Goal: Task Accomplishment & Management: Use online tool/utility

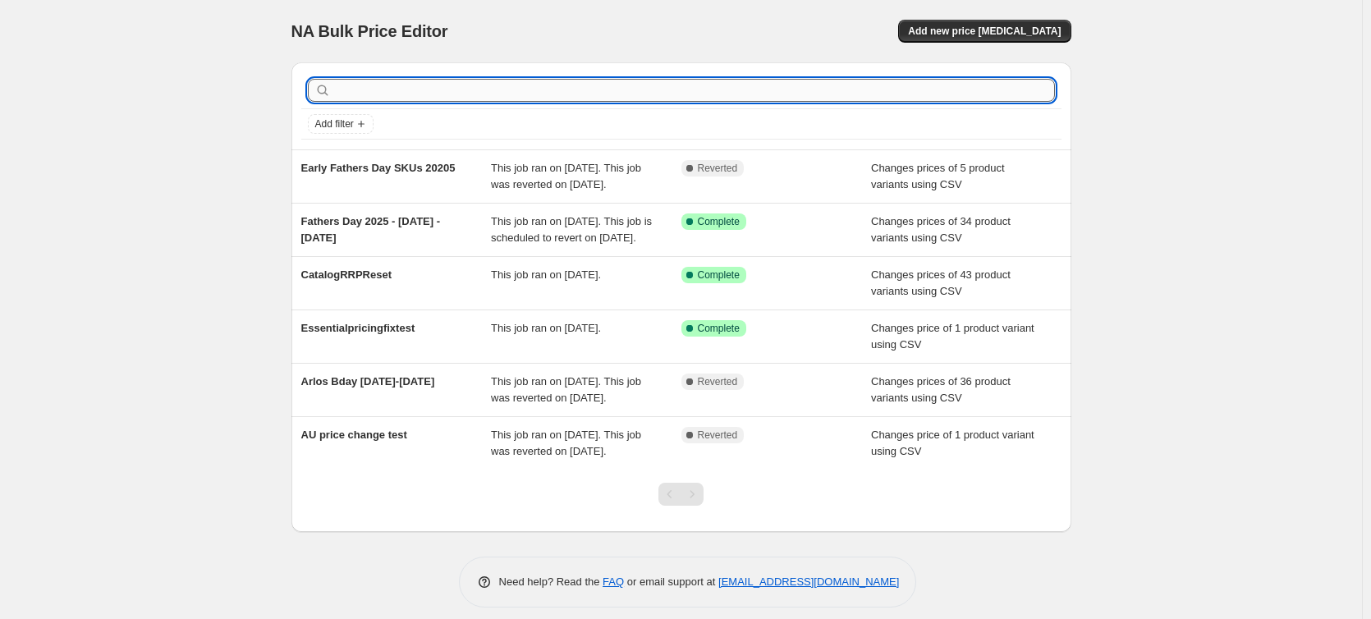
click at [793, 95] on input "text" at bounding box center [694, 90] width 721 height 23
type input "EOL Accessory"
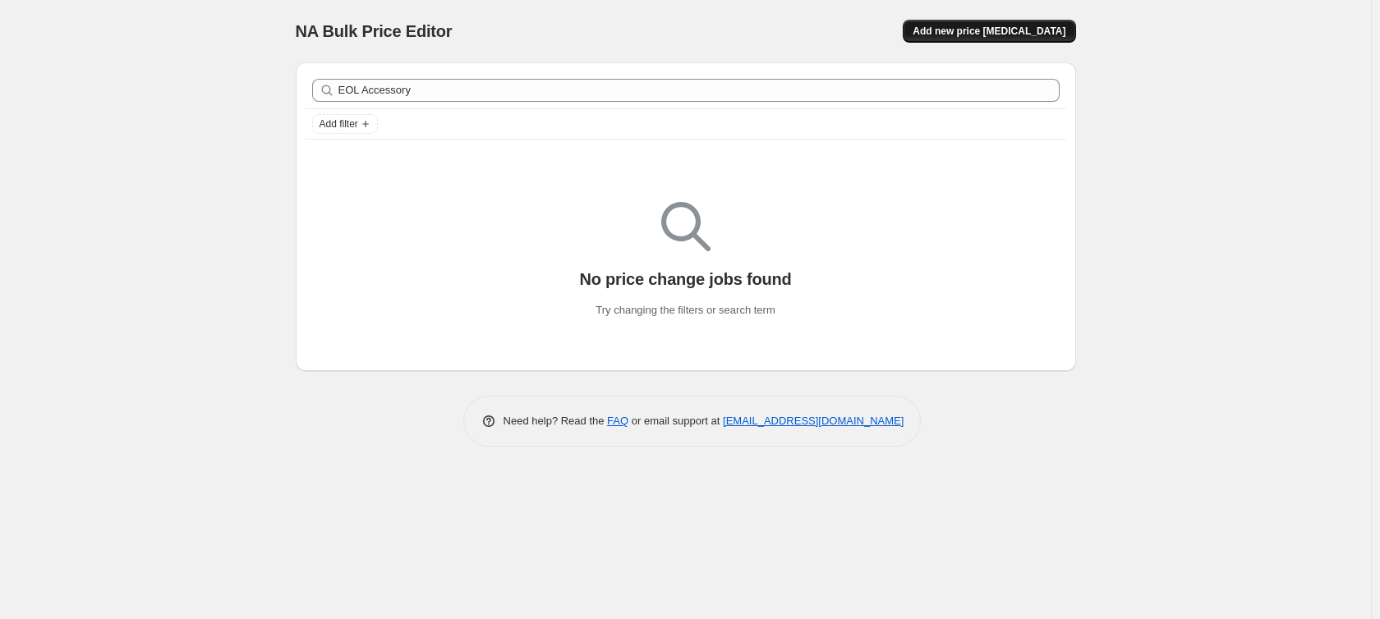
click at [964, 39] on button "Add new price change job" at bounding box center [989, 31] width 172 height 23
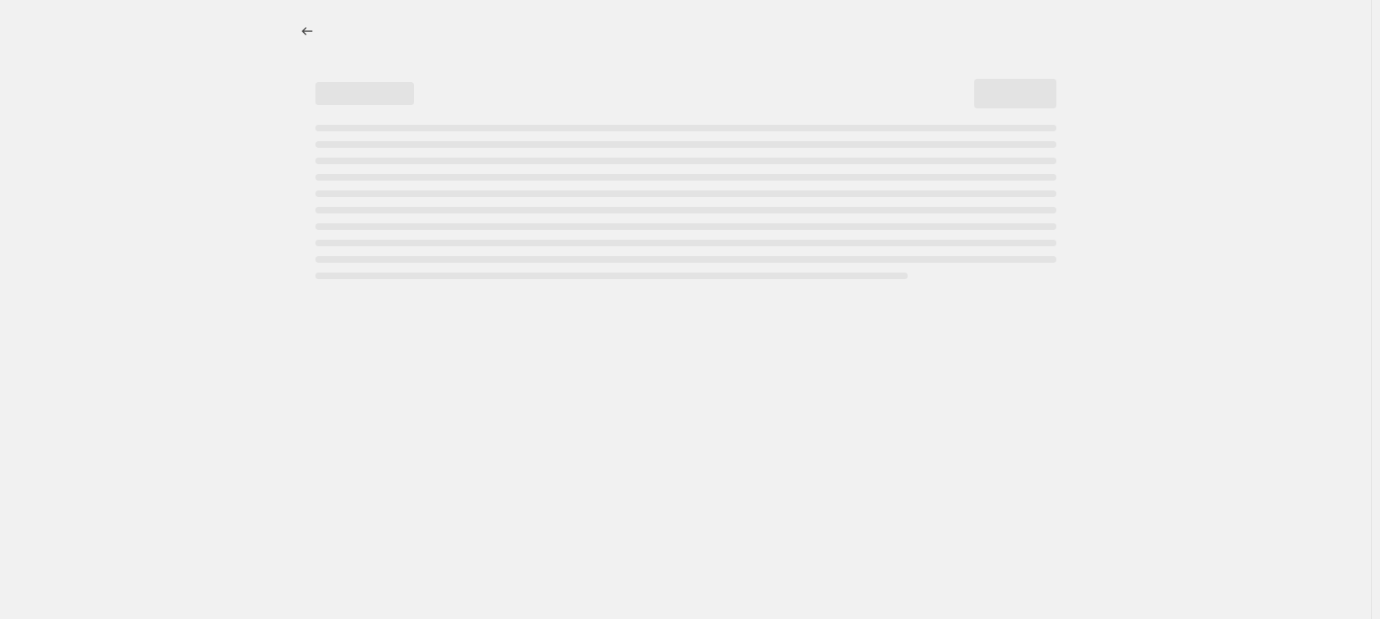
select select "percentage"
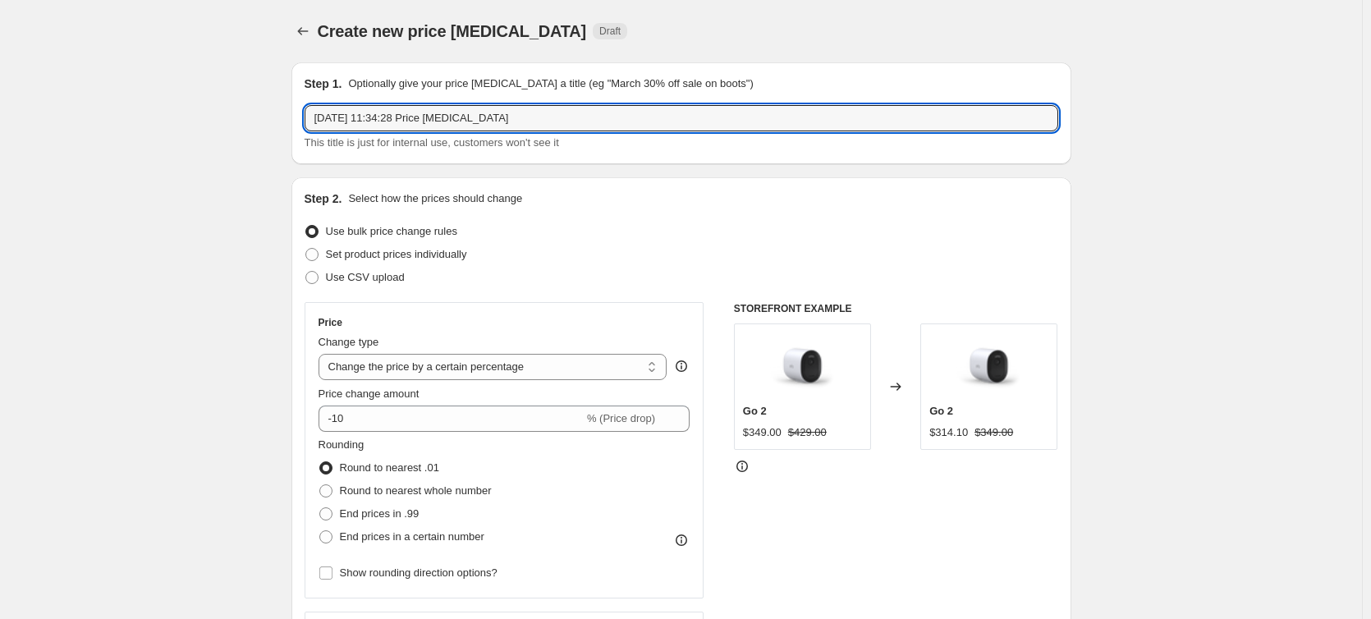
drag, startPoint x: 512, startPoint y: 116, endPoint x: 238, endPoint y: 113, distance: 273.5
type input "A"
type input "EOL Accessory pricing 28 Aug - sold out"
click at [327, 282] on label "Use CSV upload" at bounding box center [355, 277] width 100 height 23
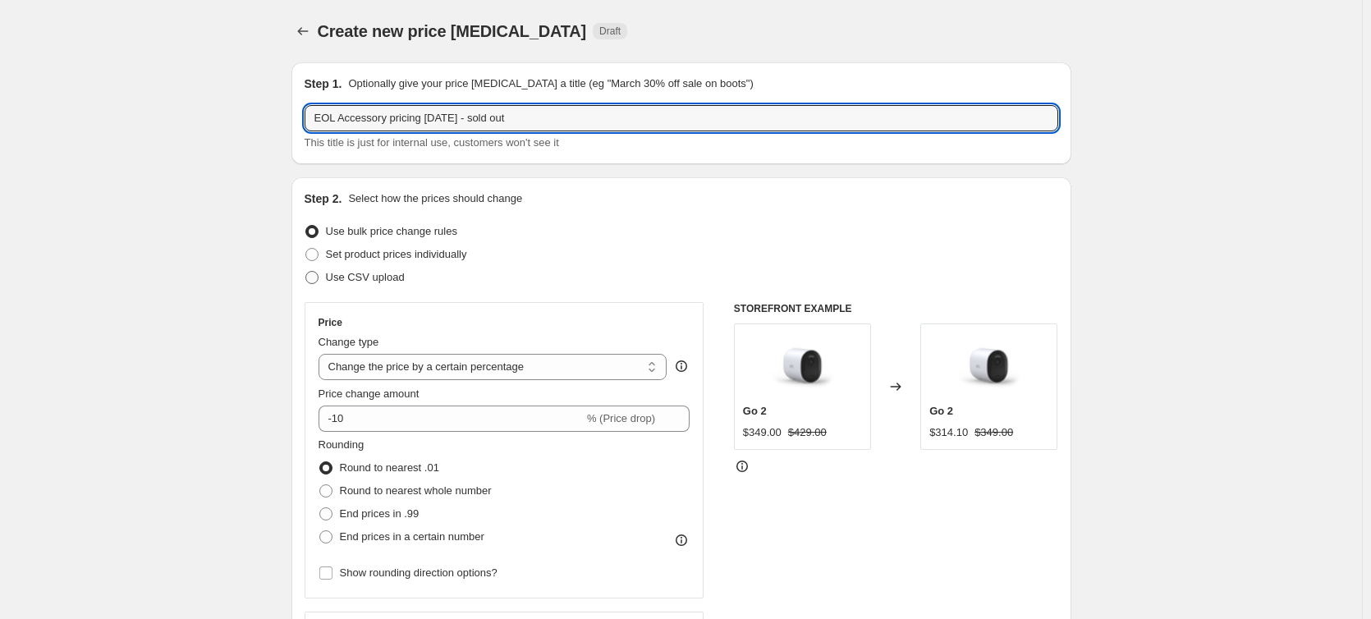
click at [306, 272] on input "Use CSV upload" at bounding box center [305, 271] width 1 height 1
radio input "true"
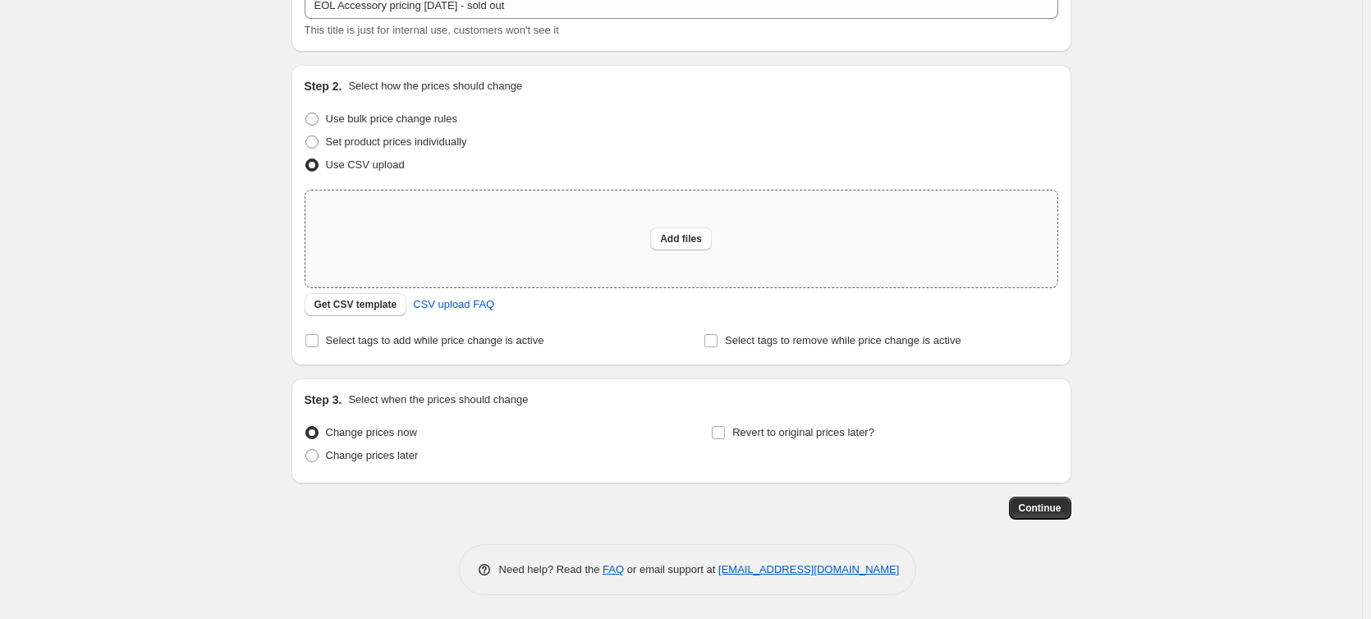
scroll to position [113, 0]
click at [699, 237] on span "Add files" at bounding box center [681, 238] width 42 height 13
type input "C:\fakepath\EOL_Accessory_Price_Drop.csv"
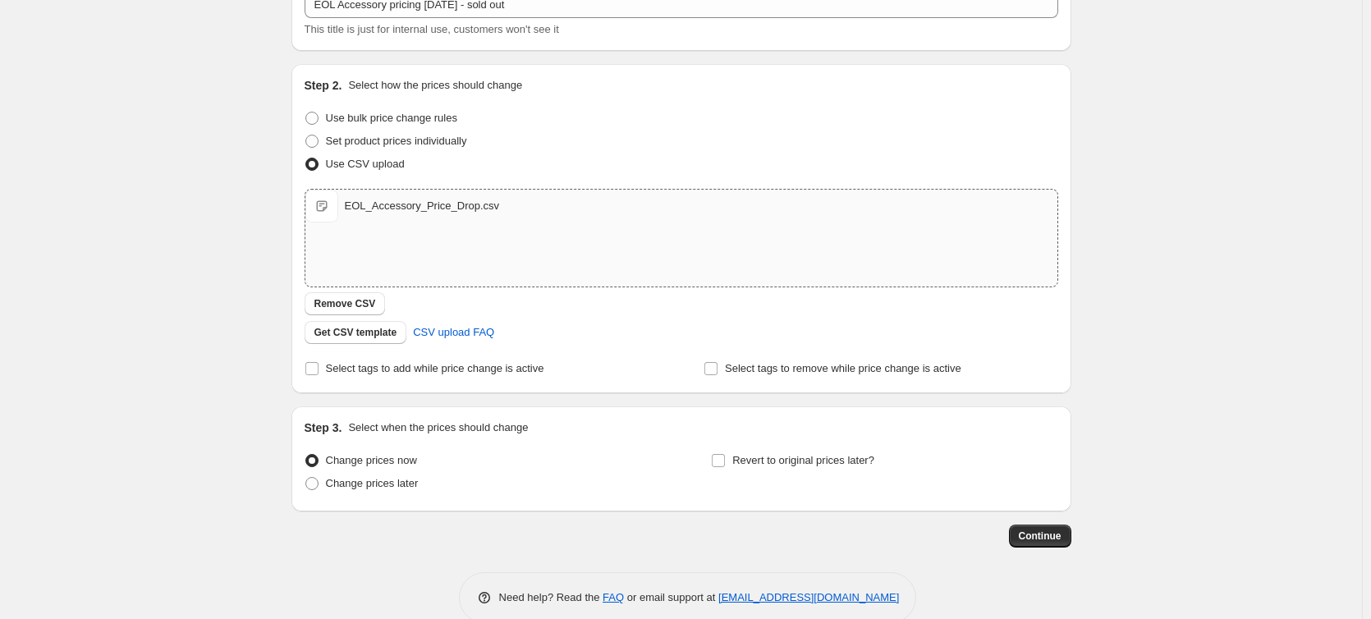
click at [498, 526] on div "Continue" at bounding box center [682, 536] width 780 height 23
click at [1051, 540] on span "Continue" at bounding box center [1040, 536] width 43 height 13
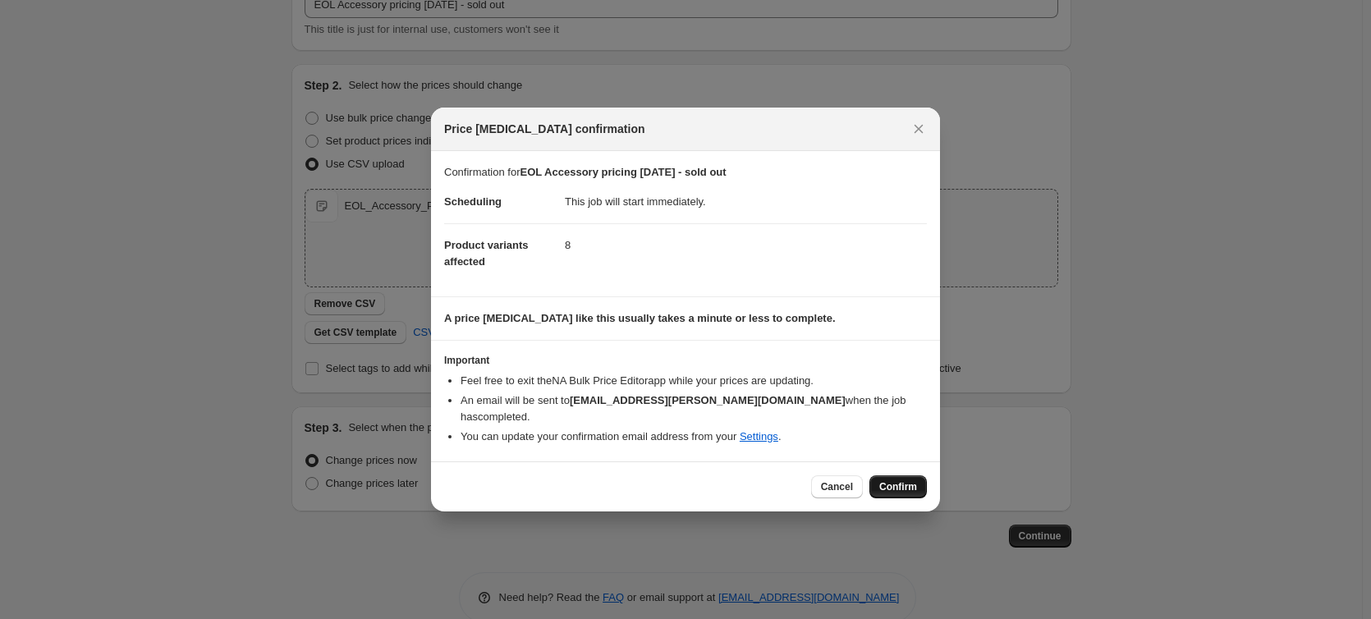
click at [913, 485] on span "Confirm" at bounding box center [899, 486] width 38 height 13
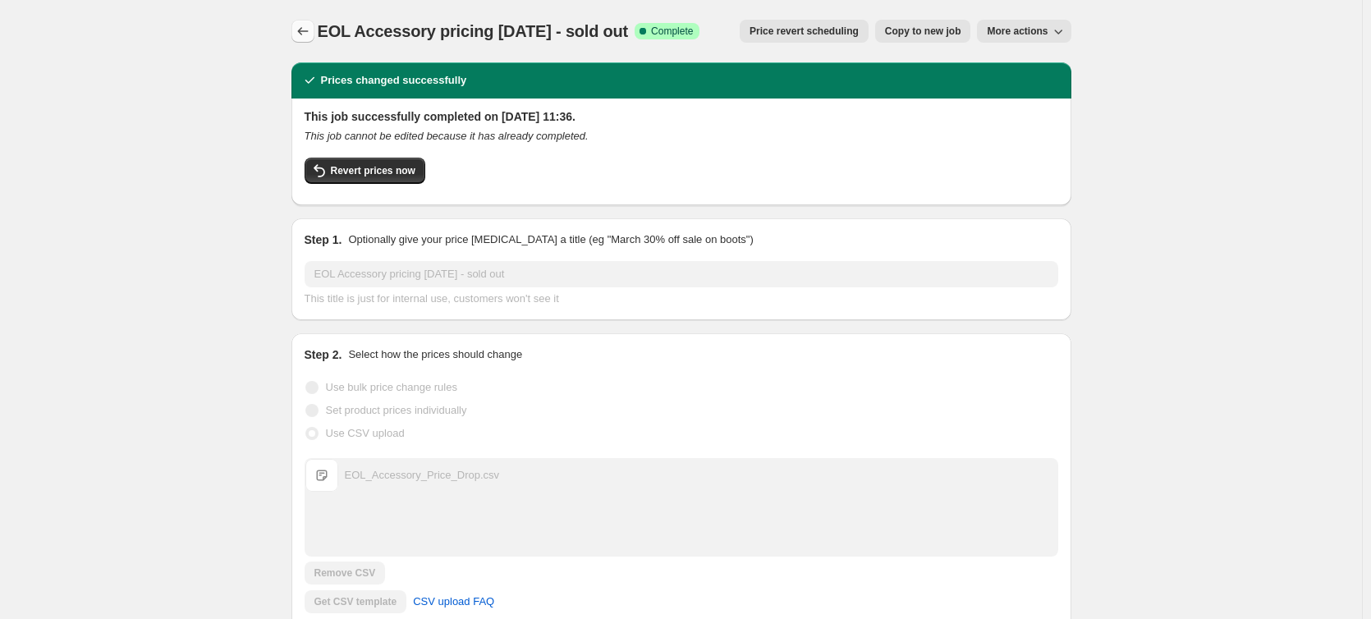
click at [308, 32] on icon "Price change jobs" at bounding box center [303, 31] width 16 height 16
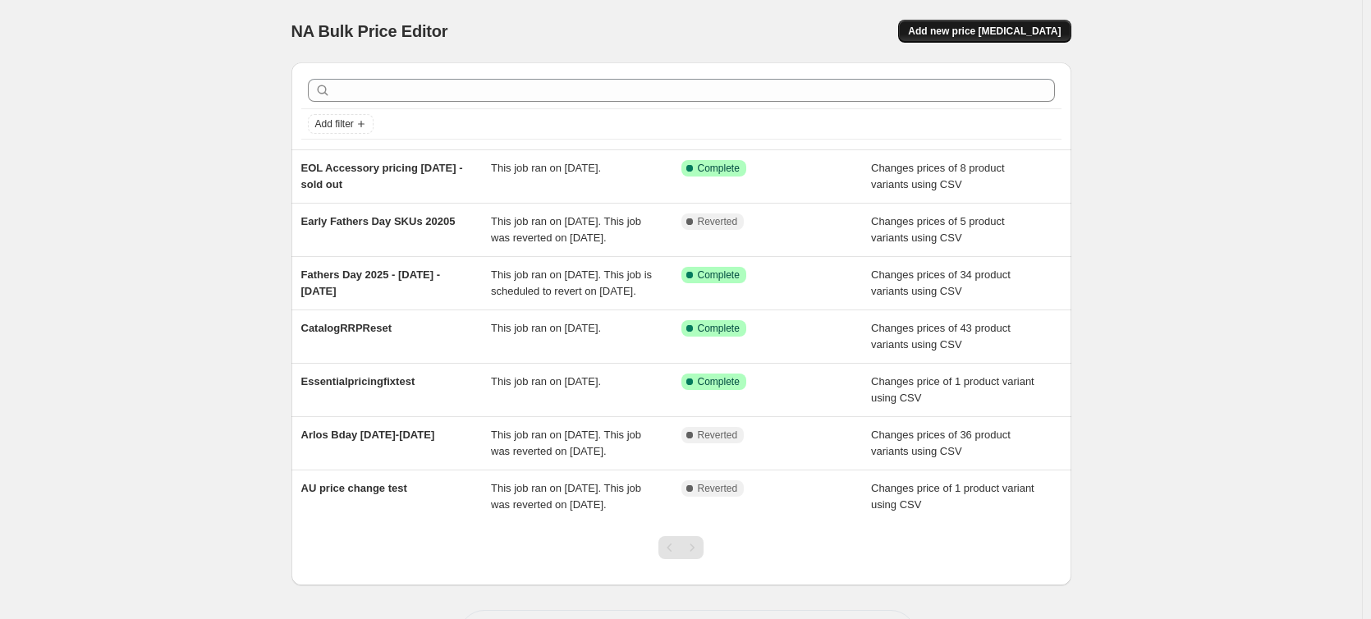
click at [995, 31] on span "Add new price change job" at bounding box center [984, 31] width 153 height 13
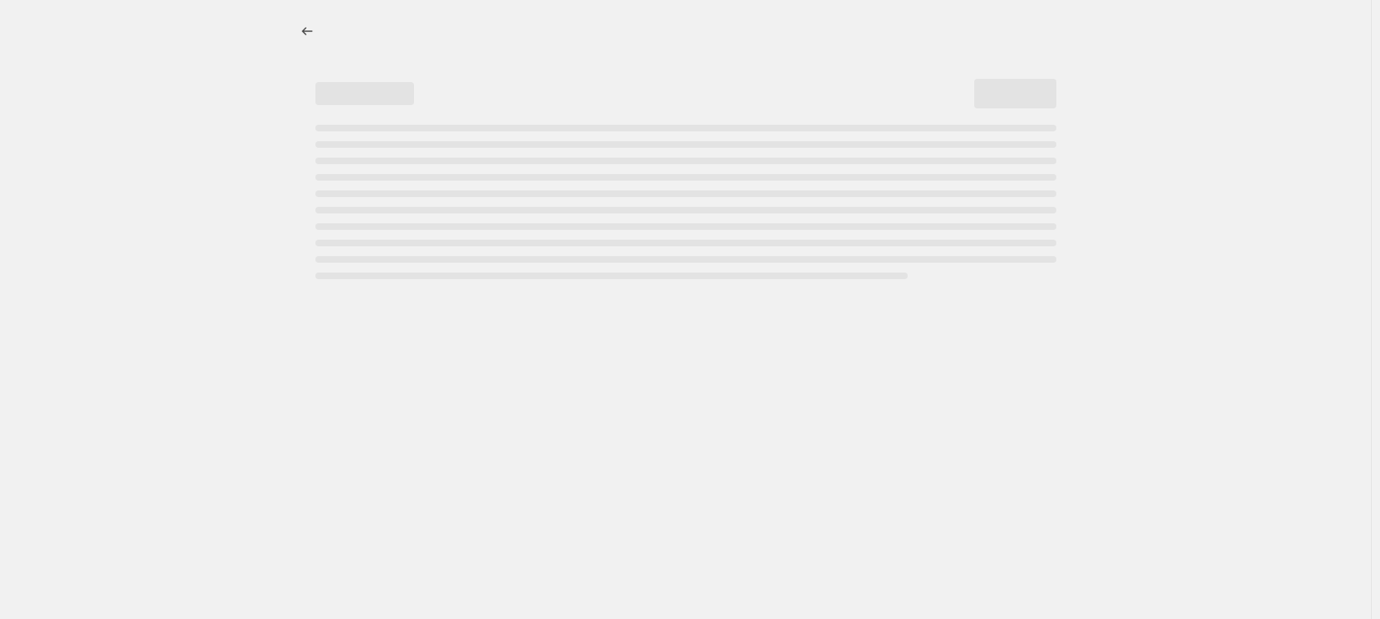
drag, startPoint x: 991, startPoint y: 146, endPoint x: 1175, endPoint y: -55, distance: 272.6
click at [1175, 0] on html "Home Settings Plans Skip to content" at bounding box center [690, 309] width 1380 height 619
click at [1096, 482] on div at bounding box center [685, 309] width 1371 height 619
select select "percentage"
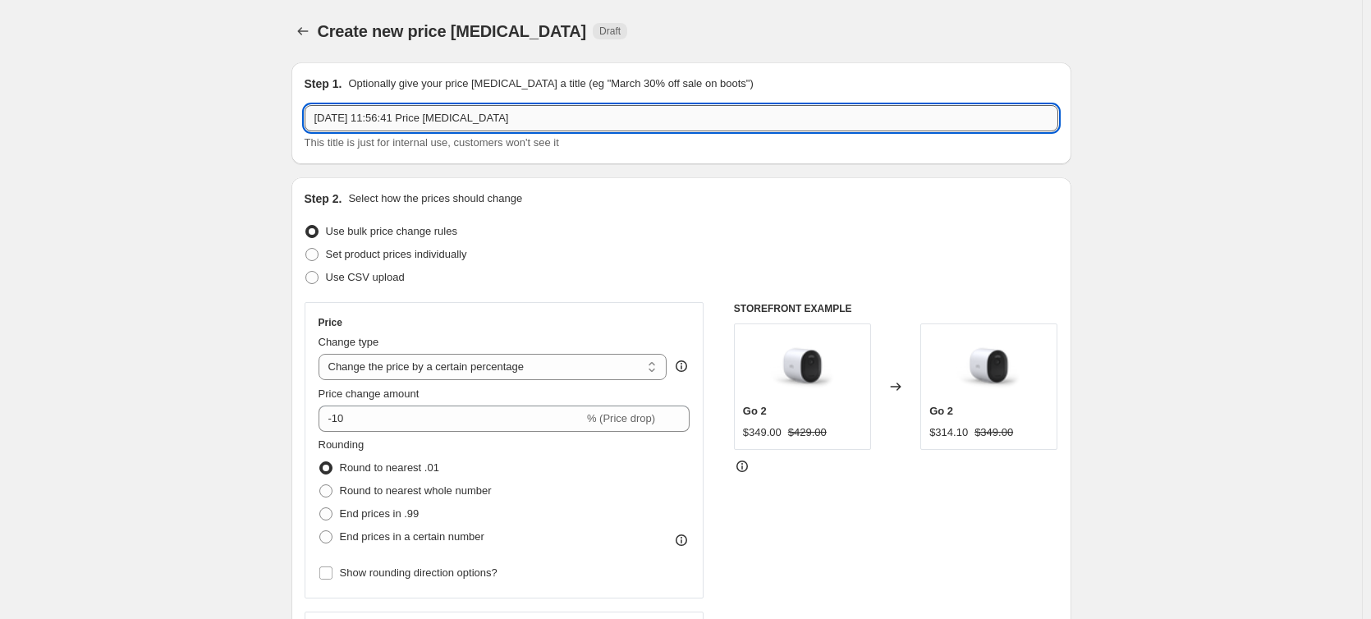
click at [423, 114] on input "[DATE] 11:56:41 Price [MEDICAL_DATA]" at bounding box center [682, 118] width 754 height 26
type input "Fathers Day Price Match [DATE] - [DATE]"
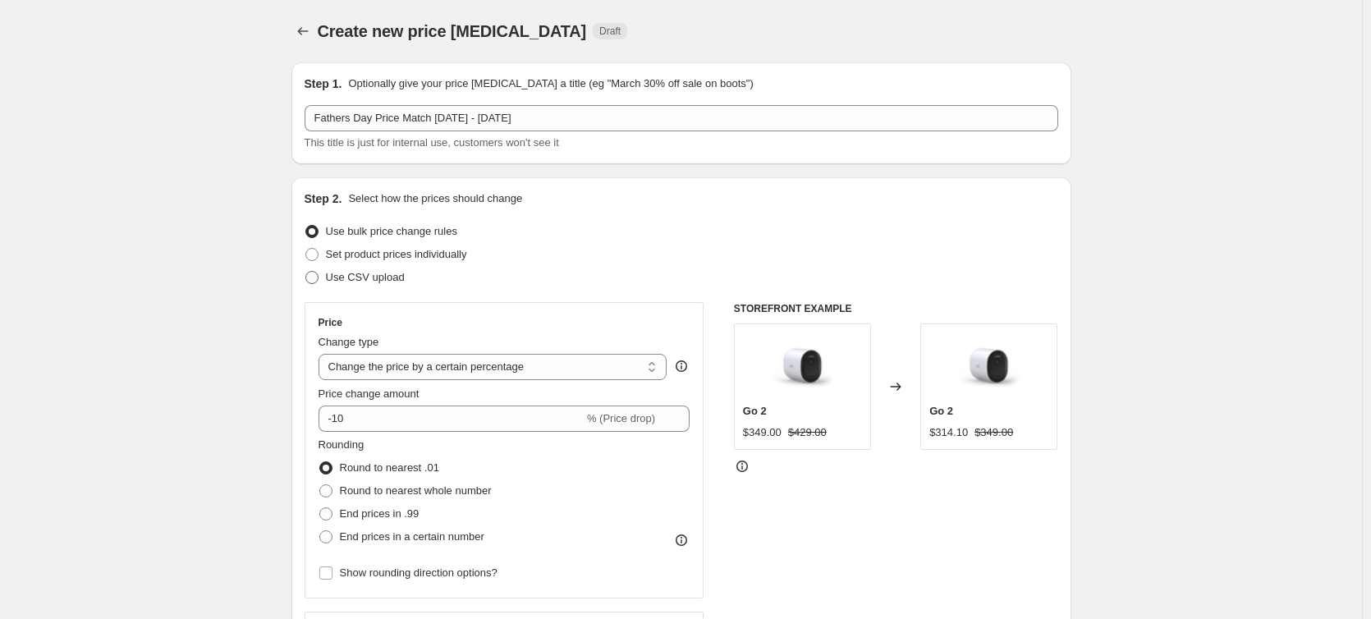
click at [386, 278] on span "Use CSV upload" at bounding box center [365, 277] width 79 height 12
click at [306, 272] on input "Use CSV upload" at bounding box center [305, 271] width 1 height 1
radio input "true"
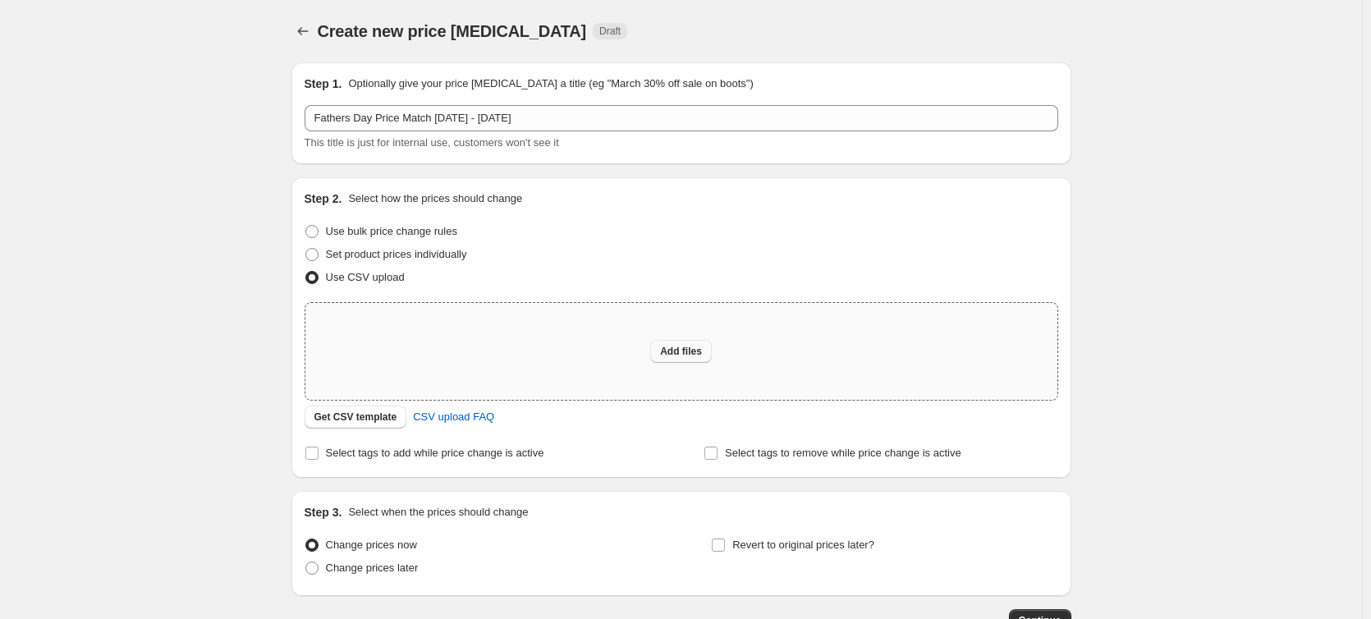
click at [699, 346] on span "Add files" at bounding box center [681, 351] width 42 height 13
type input "C:\fakepath\FathersDayPriceMatch.csv"
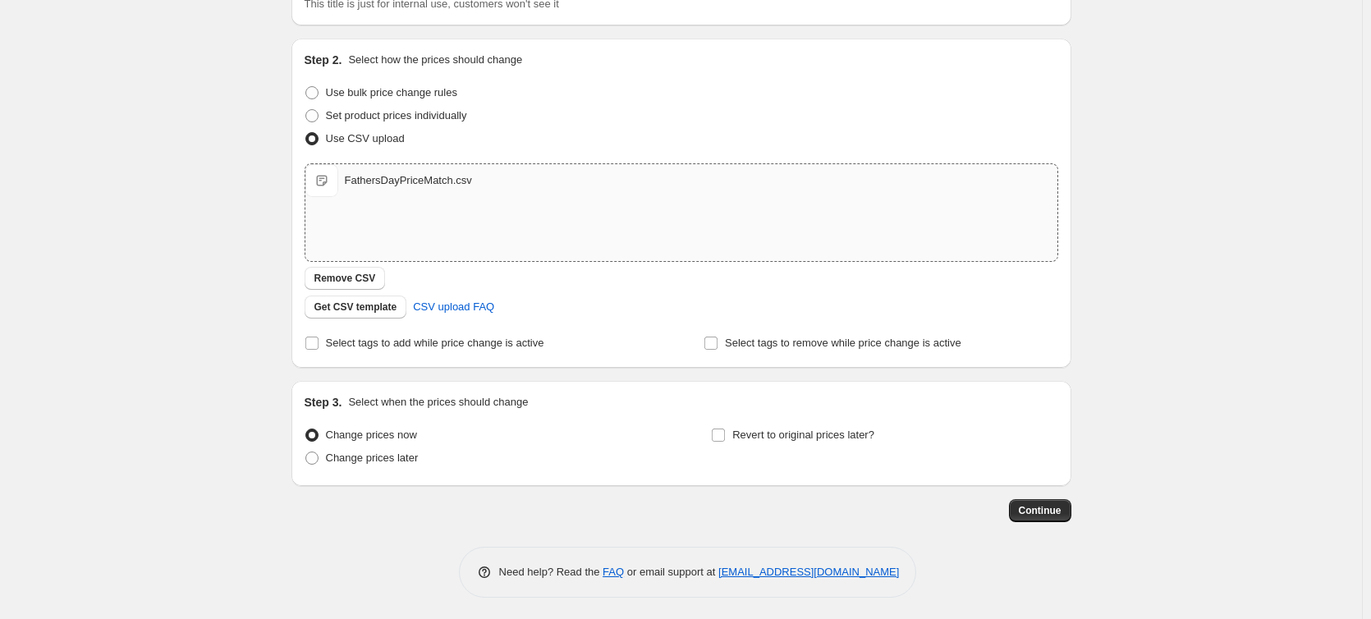
scroll to position [142, 0]
click at [740, 436] on span "Revert to original prices later?" at bounding box center [804, 431] width 142 height 12
click at [725, 436] on input "Revert to original prices later?" at bounding box center [718, 431] width 13 height 13
checkbox input "true"
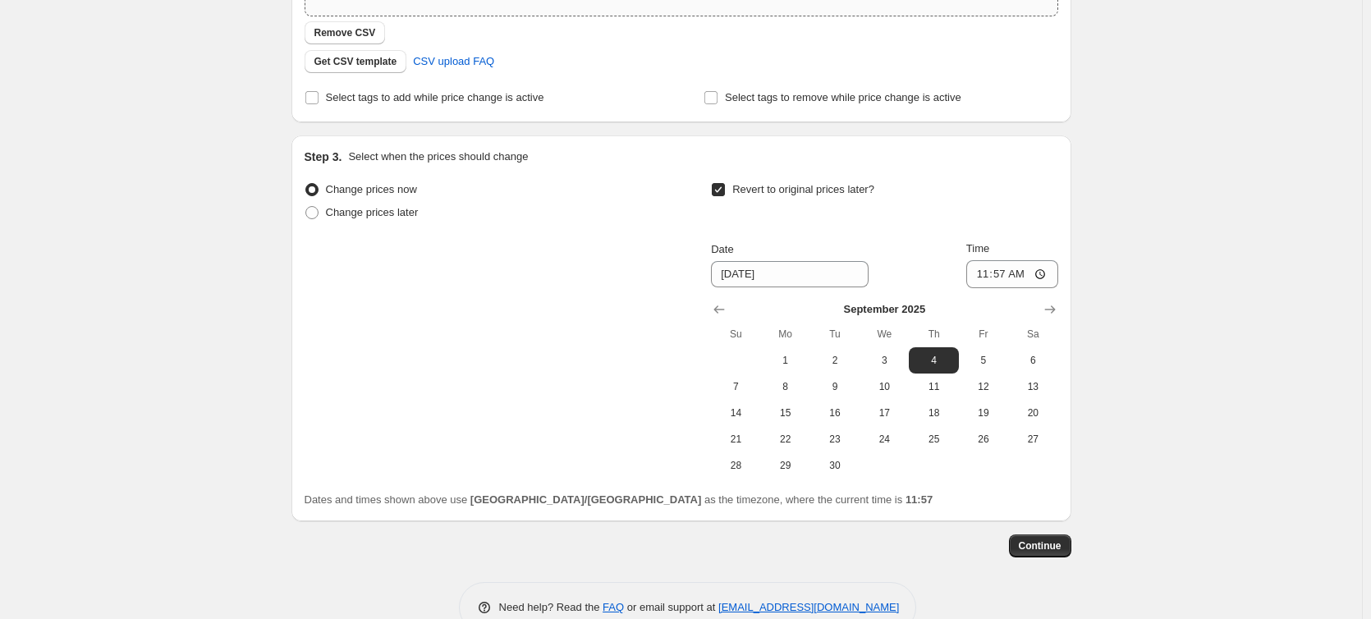
scroll to position [386, 0]
click at [793, 376] on button "8" at bounding box center [785, 385] width 49 height 26
type input "[DATE]"
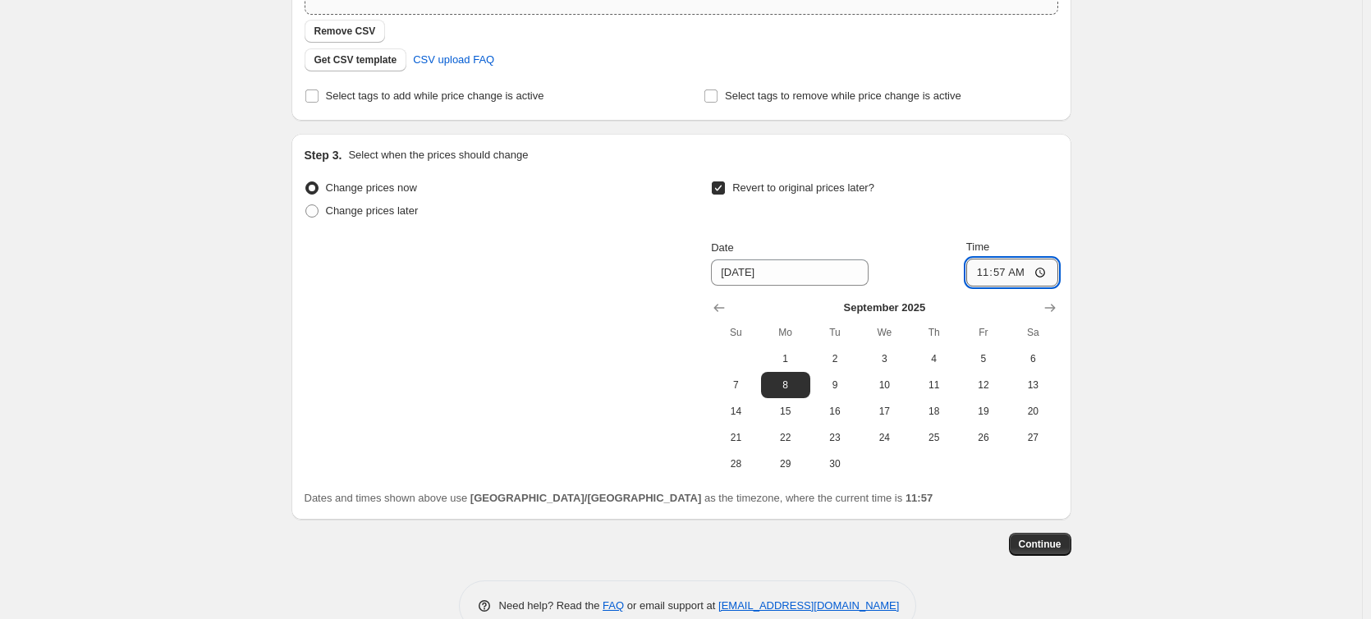
click at [990, 266] on input "11:57" at bounding box center [1013, 273] width 92 height 28
type input "00:00"
click at [1109, 302] on div "Create new price [MEDICAL_DATA]. This page is ready Create new price [MEDICAL_D…" at bounding box center [681, 135] width 1362 height 1042
click at [1032, 548] on span "Continue" at bounding box center [1040, 544] width 43 height 13
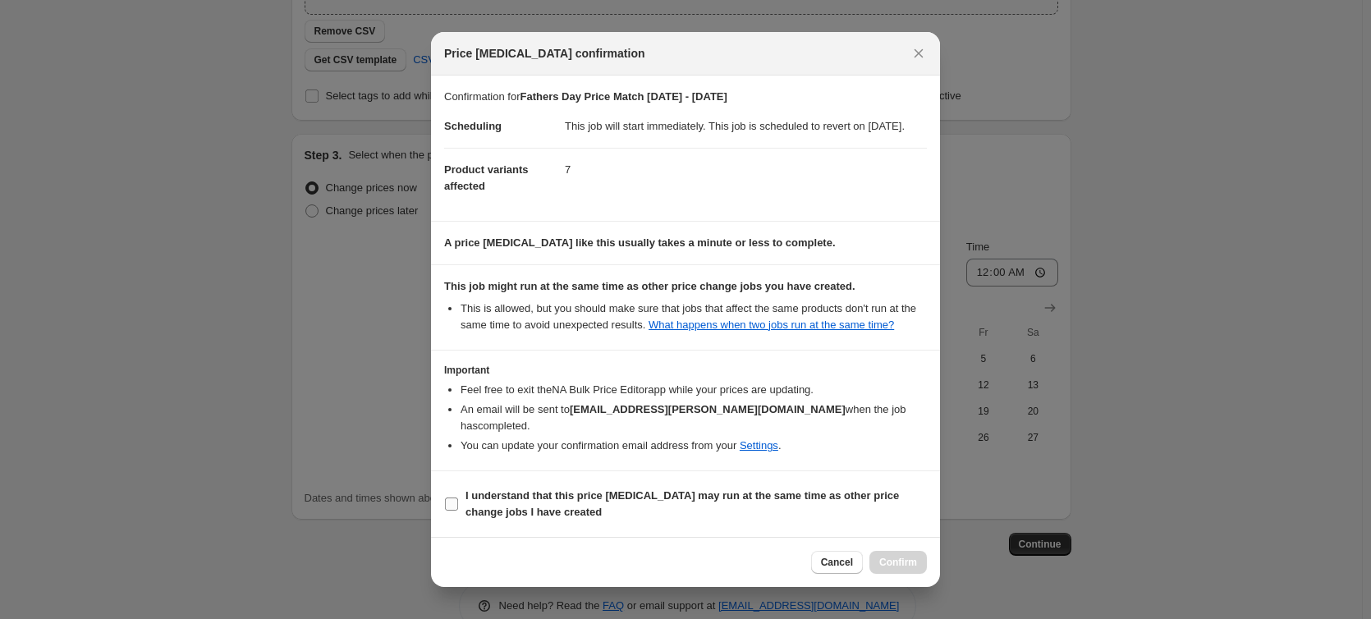
click at [774, 505] on span "I understand that this price [MEDICAL_DATA] may run at the same time as other p…" at bounding box center [697, 504] width 462 height 33
click at [458, 505] on input "I understand that this price [MEDICAL_DATA] may run at the same time as other p…" at bounding box center [451, 504] width 13 height 13
checkbox input "true"
click at [897, 551] on button "Confirm" at bounding box center [898, 562] width 57 height 23
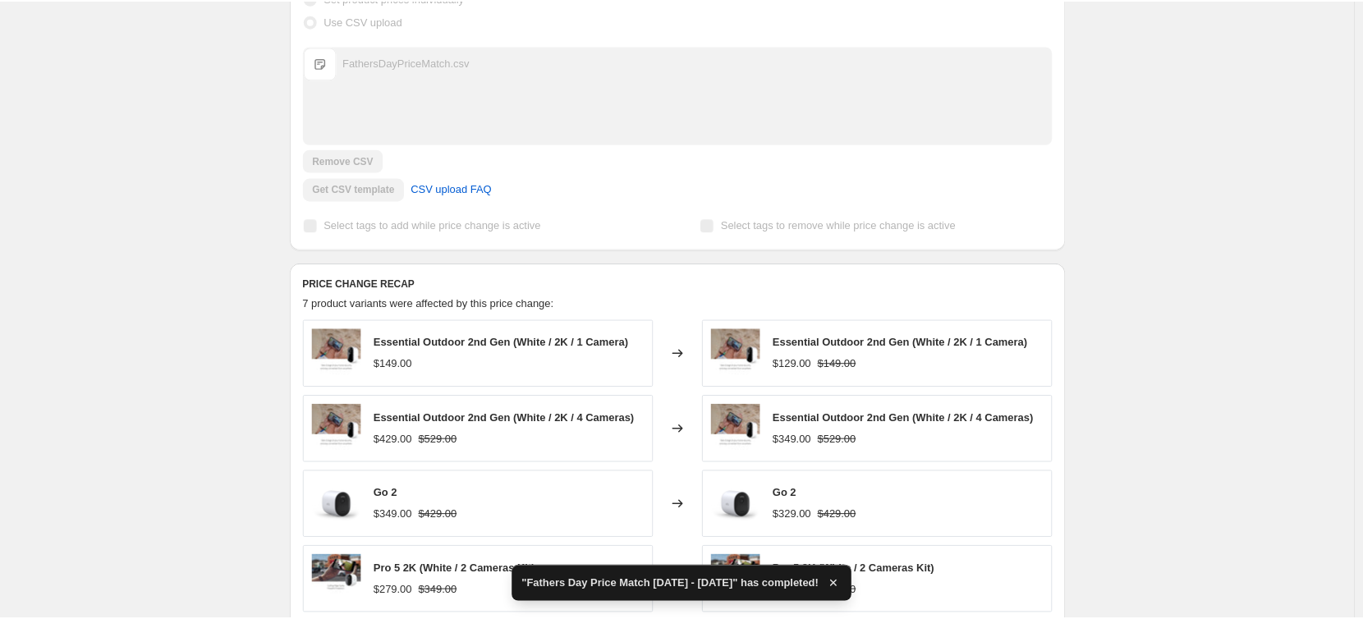
scroll to position [483, 0]
